Goal: Obtain resource: Obtain resource

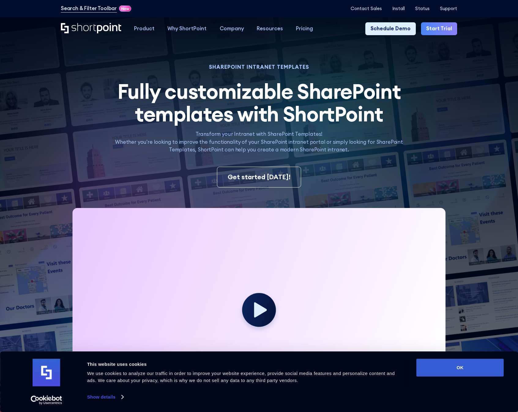
scroll to position [398, 0]
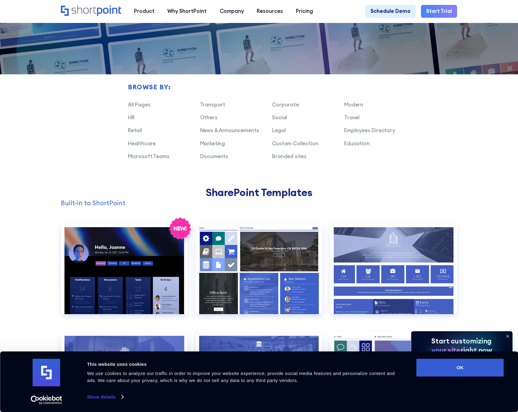
click at [291, 112] on div "Transport Corporate Modern HR Others Social Travel Retail News & Announcements …" at bounding box center [272, 133] width 288 height 65
click at [291, 107] on link "Corporate" at bounding box center [285, 104] width 27 height 7
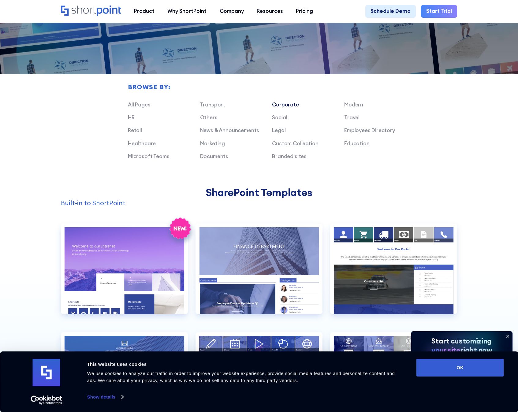
scroll to position [515, 0]
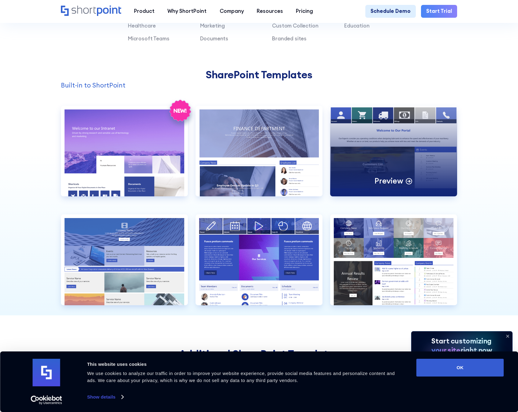
click at [392, 131] on div "Preview" at bounding box center [393, 151] width 127 height 90
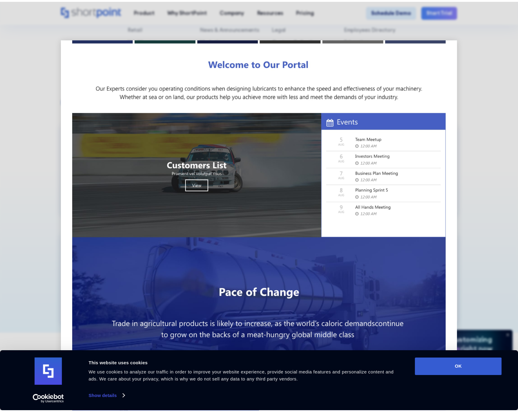
scroll to position [0, 0]
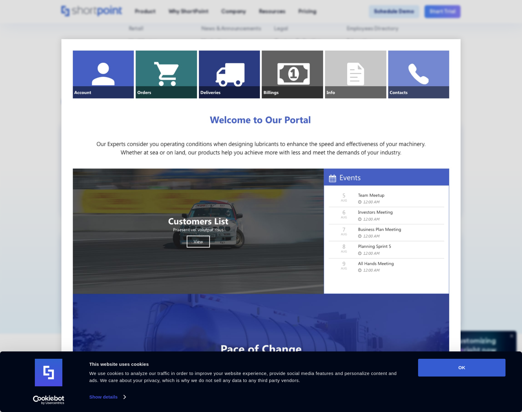
click at [452, 136] on img at bounding box center [261, 407] width 400 height 737
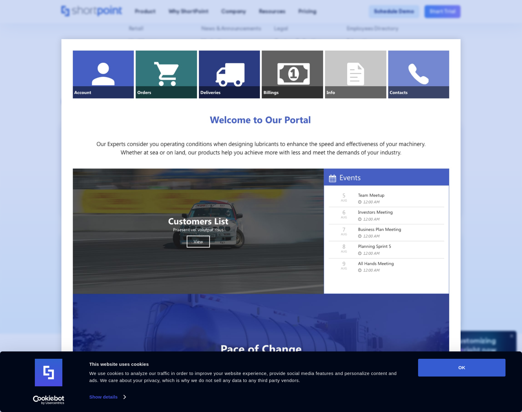
click at [478, 130] on div at bounding box center [261, 206] width 522 height 412
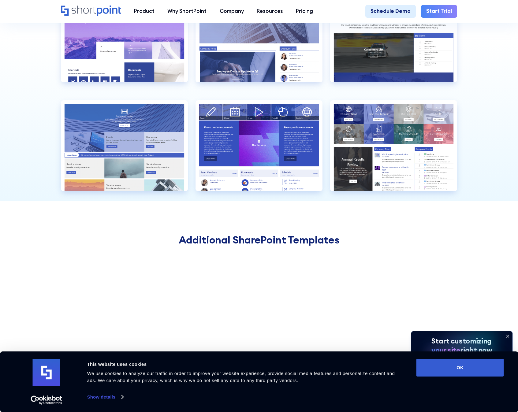
scroll to position [574, 0]
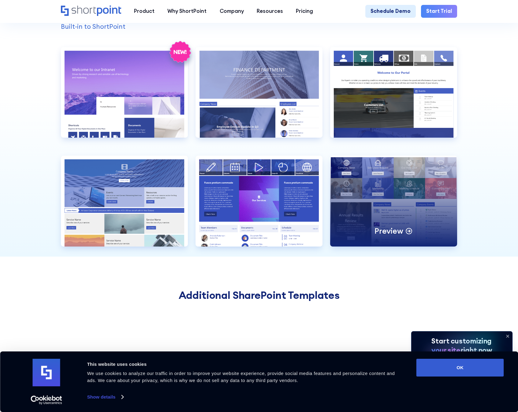
click at [396, 205] on div "Preview" at bounding box center [393, 201] width 127 height 90
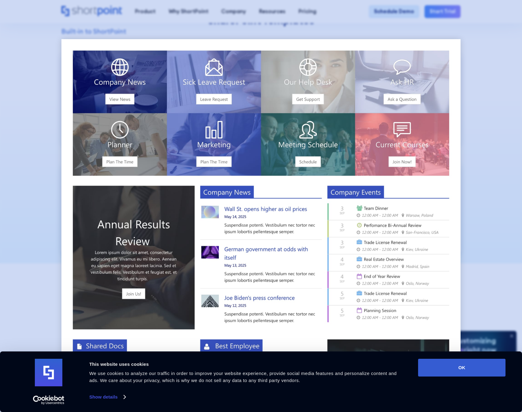
click at [472, 135] on div at bounding box center [261, 206] width 522 height 412
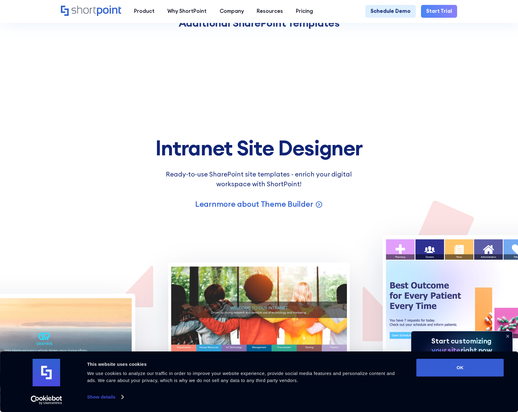
scroll to position [791, 0]
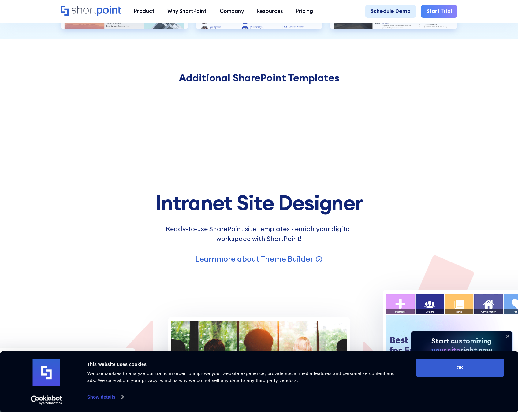
click at [286, 81] on h2 "Additional SharePoint Templates" at bounding box center [259, 78] width 396 height 12
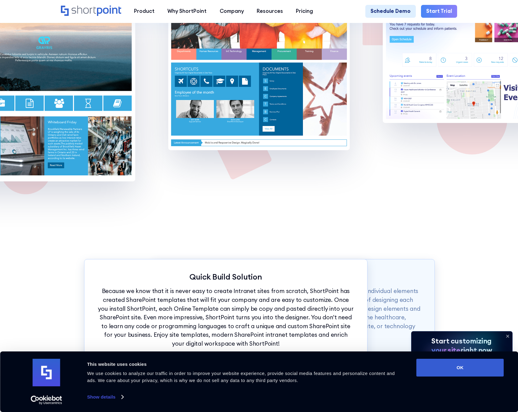
scroll to position [1029, 0]
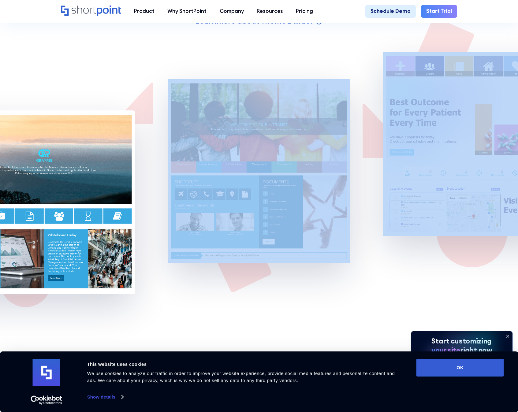
drag, startPoint x: 371, startPoint y: 179, endPoint x: 262, endPoint y: 181, distance: 108.2
click at [244, 190] on div at bounding box center [259, 173] width 611 height 242
click at [451, 161] on img at bounding box center [473, 144] width 182 height 184
